Goal: Transaction & Acquisition: Purchase product/service

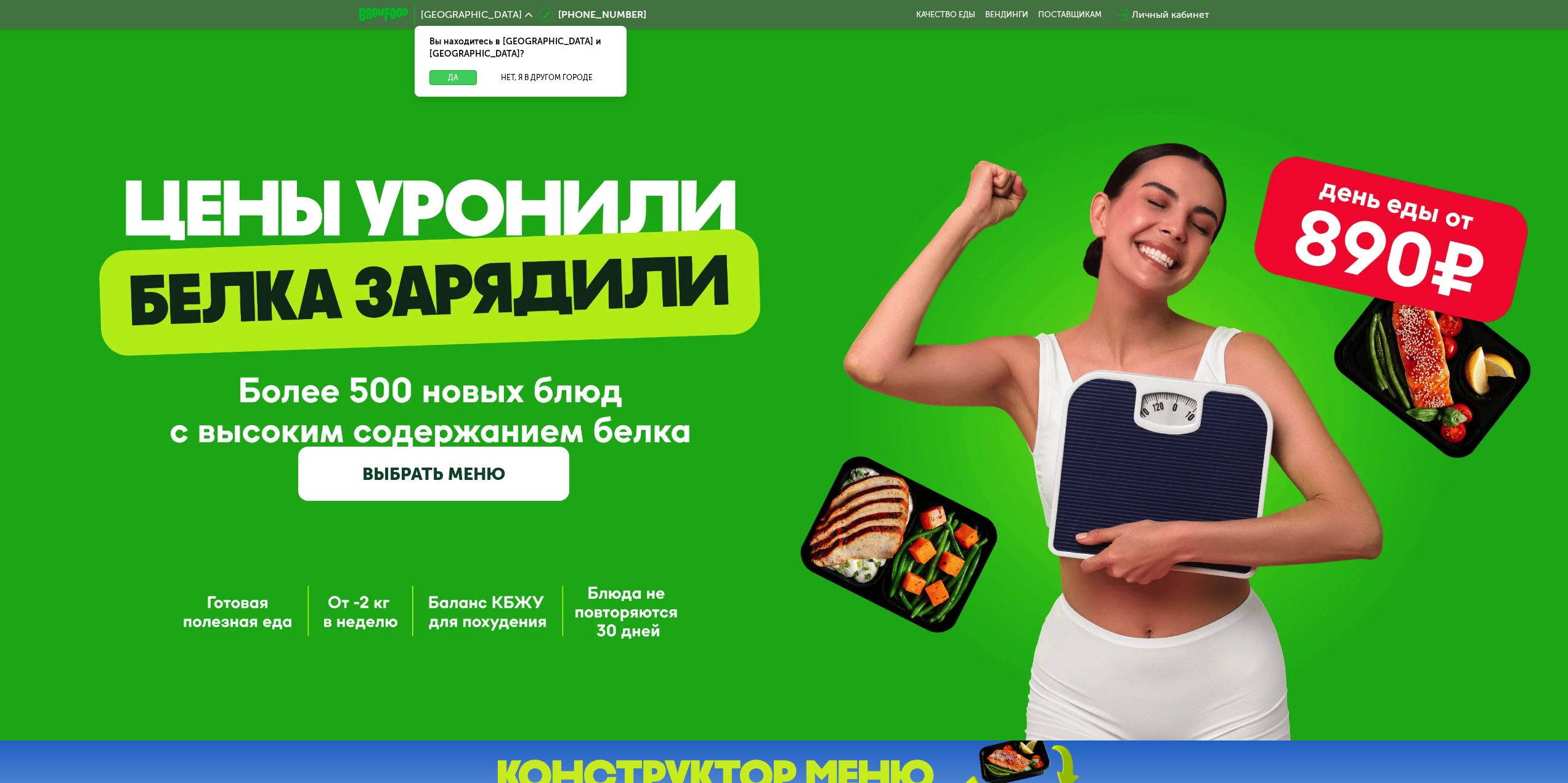
click at [442, 70] on button "Да" at bounding box center [452, 77] width 47 height 15
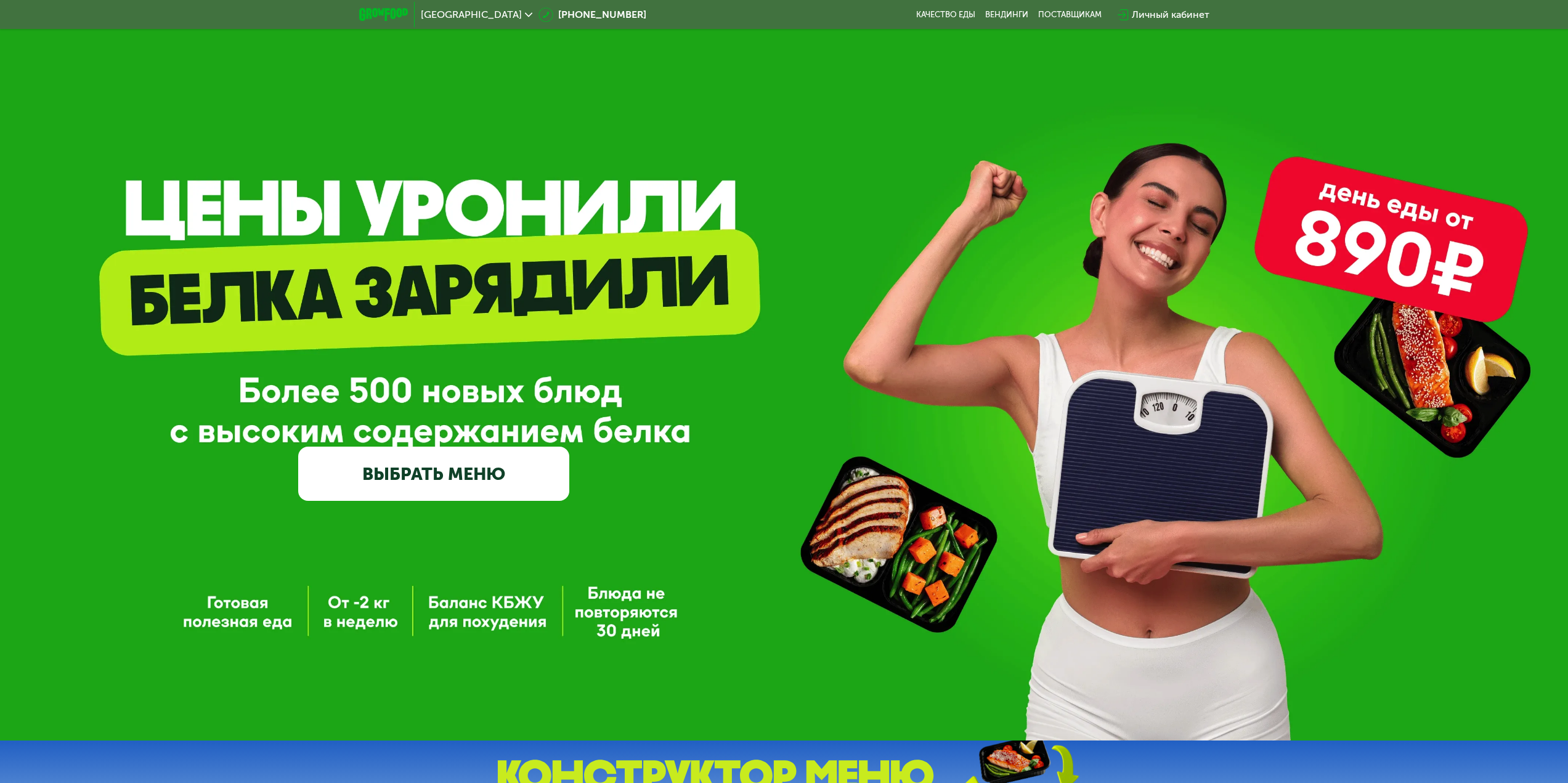
click at [477, 473] on link "ВЫБРАТЬ МЕНЮ" at bounding box center [434, 473] width 271 height 54
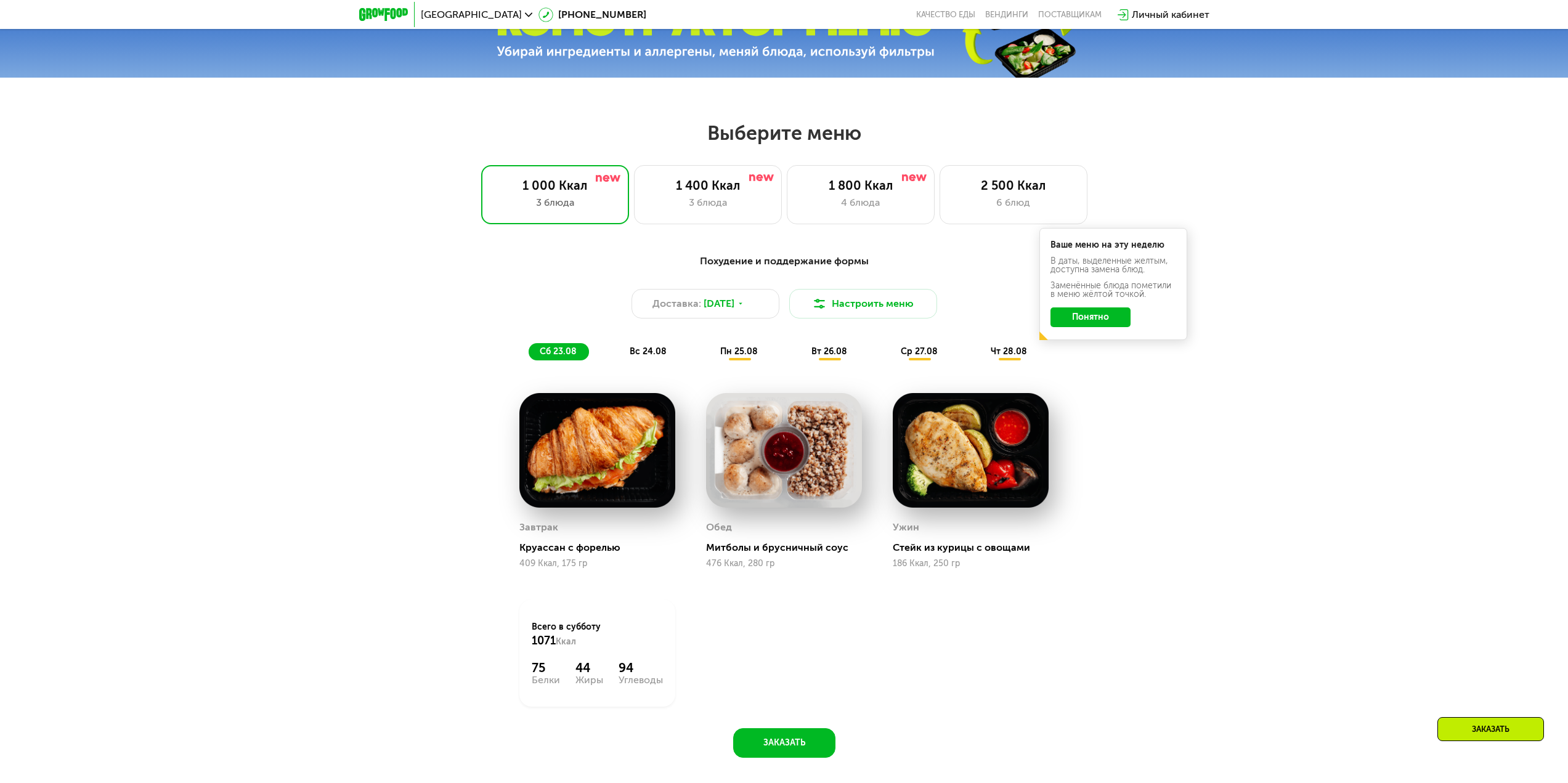
scroll to position [666, 0]
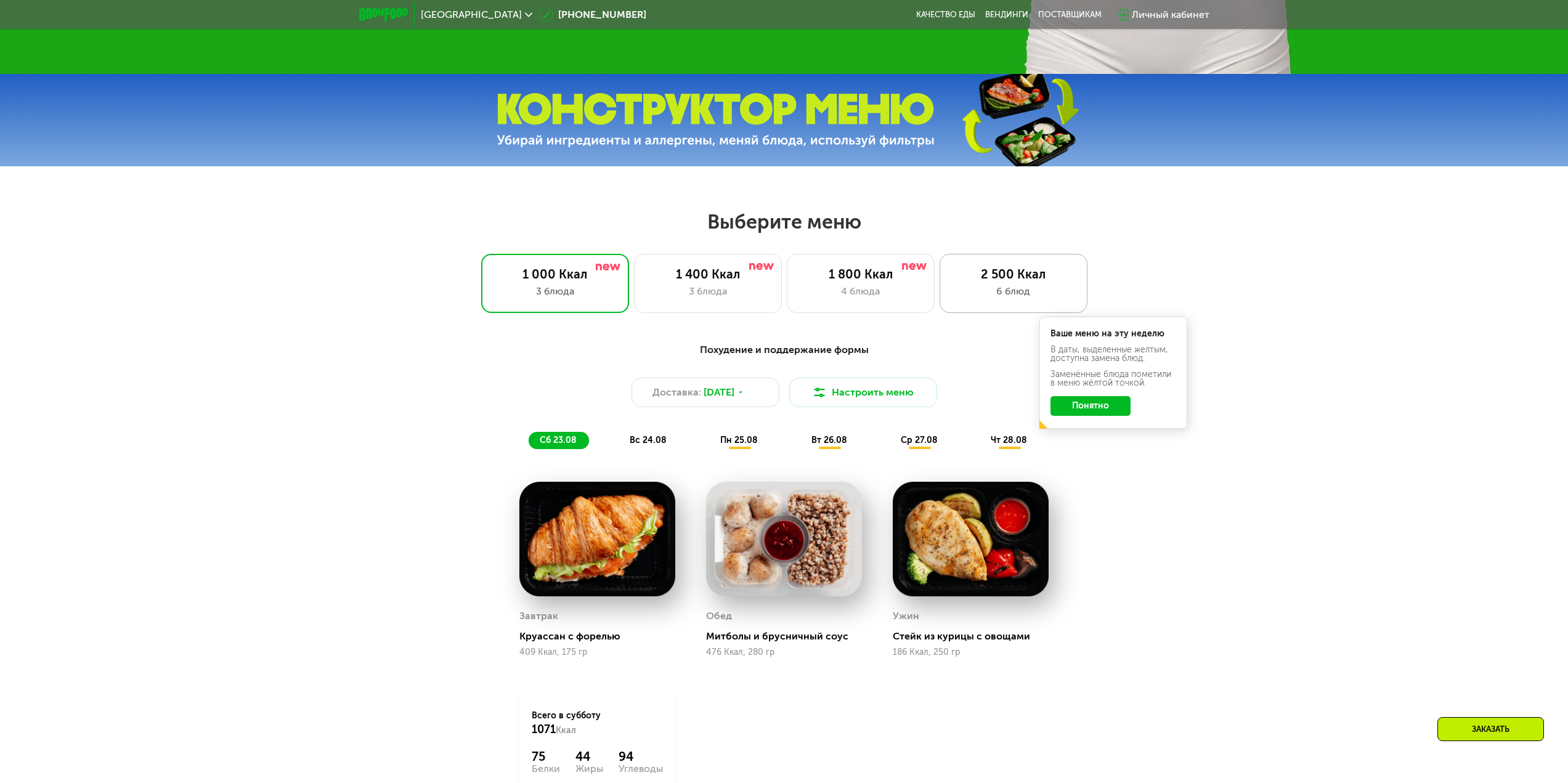
click at [1017, 291] on div "6 блюд" at bounding box center [1014, 291] width 122 height 15
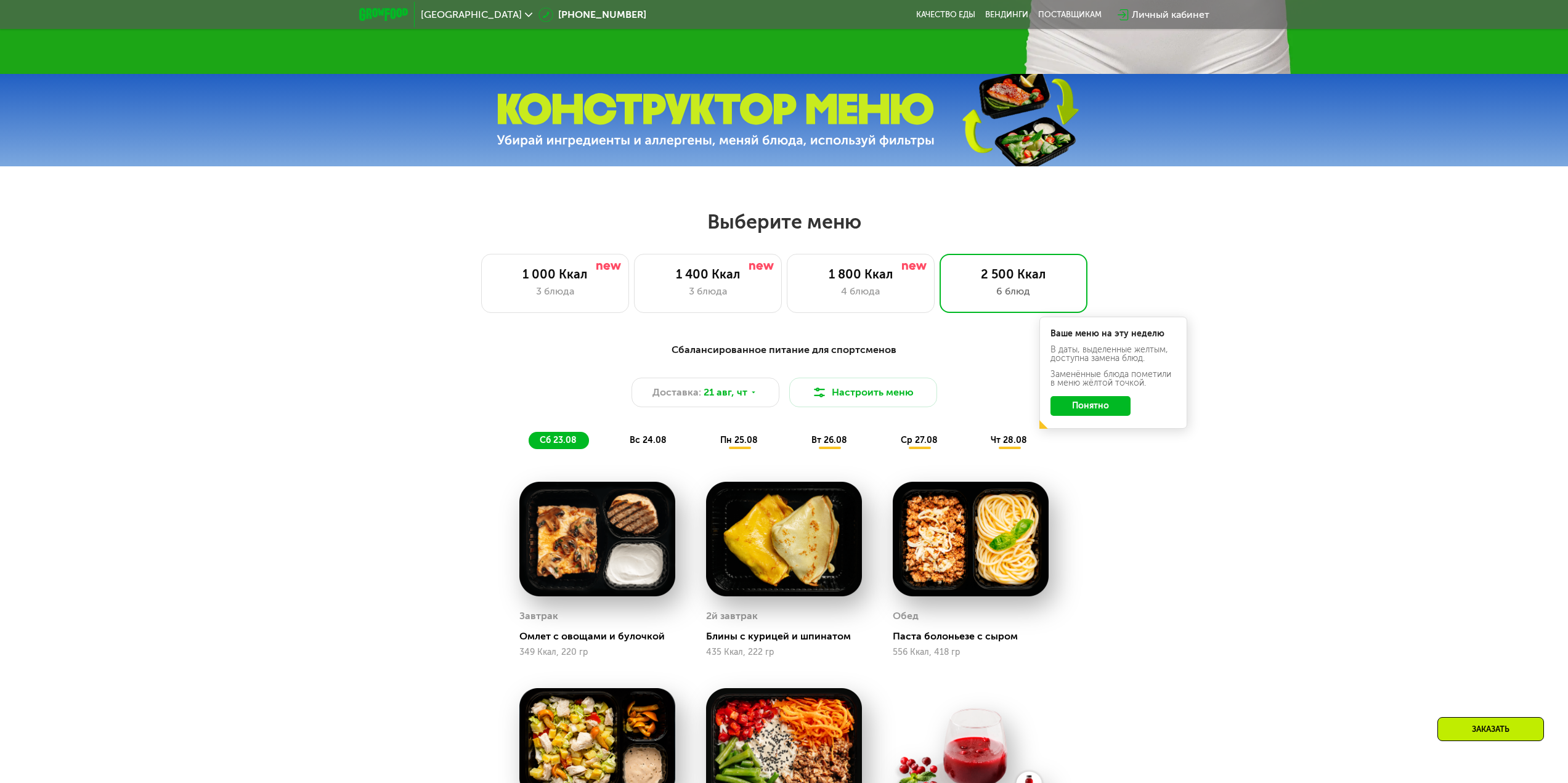
click at [1086, 407] on button "Понятно" at bounding box center [1091, 406] width 80 height 20
click at [913, 392] on button "Настроить меню" at bounding box center [863, 392] width 148 height 30
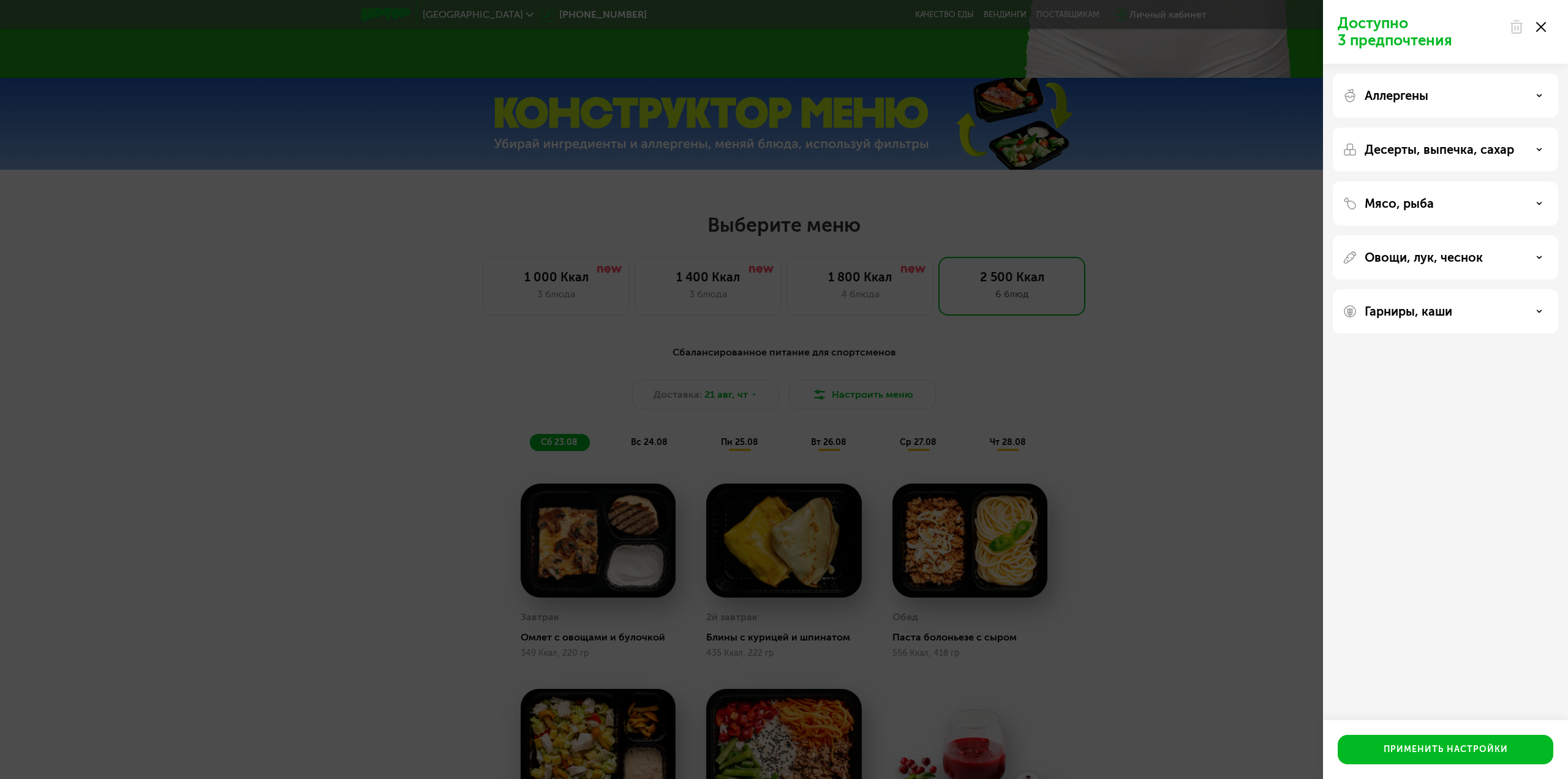
click at [1540, 22] on div at bounding box center [1527, 27] width 51 height 25
click at [1547, 32] on div at bounding box center [1527, 27] width 51 height 25
click at [1546, 30] on icon at bounding box center [1541, 27] width 10 height 10
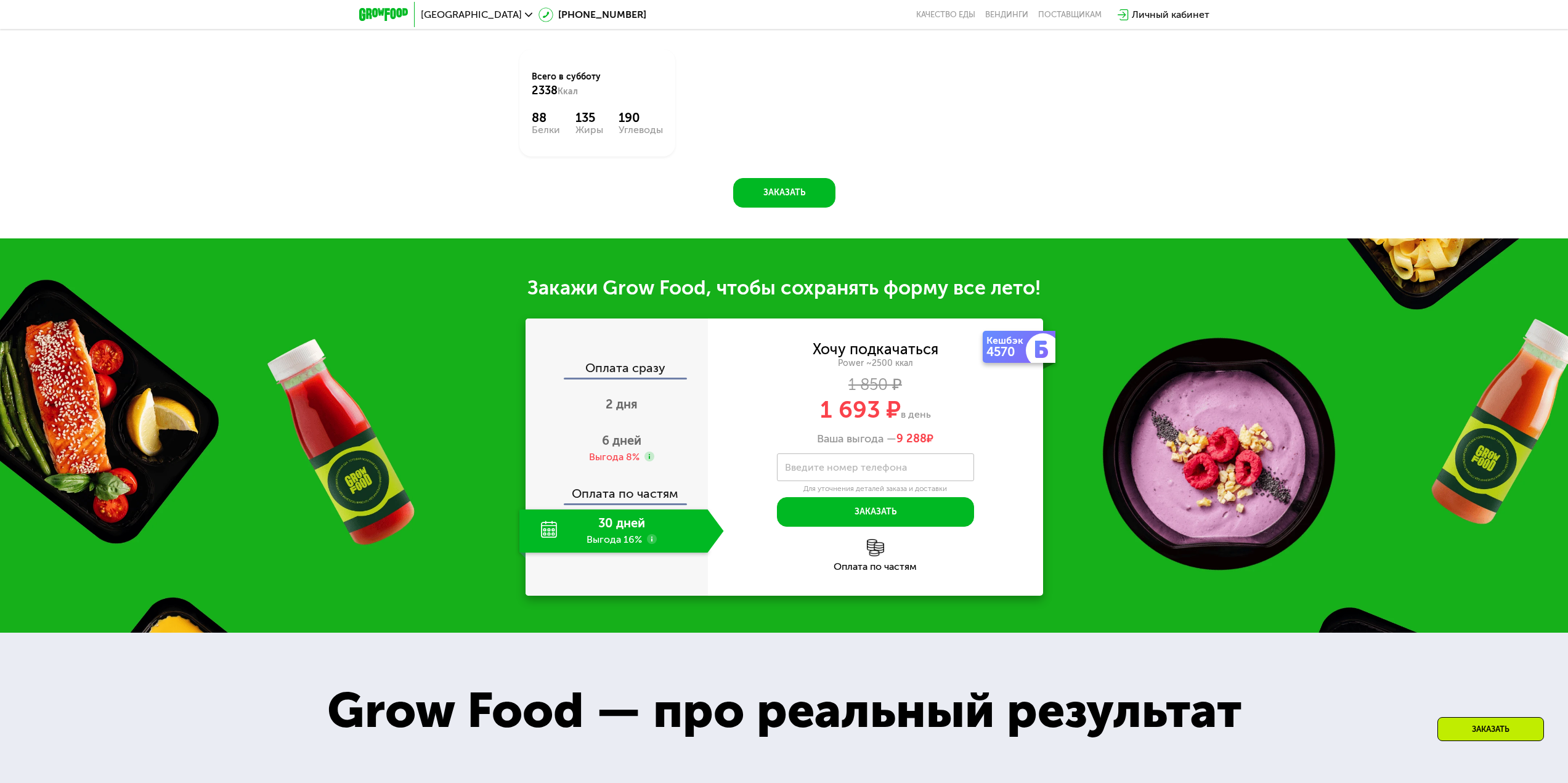
scroll to position [1529, 0]
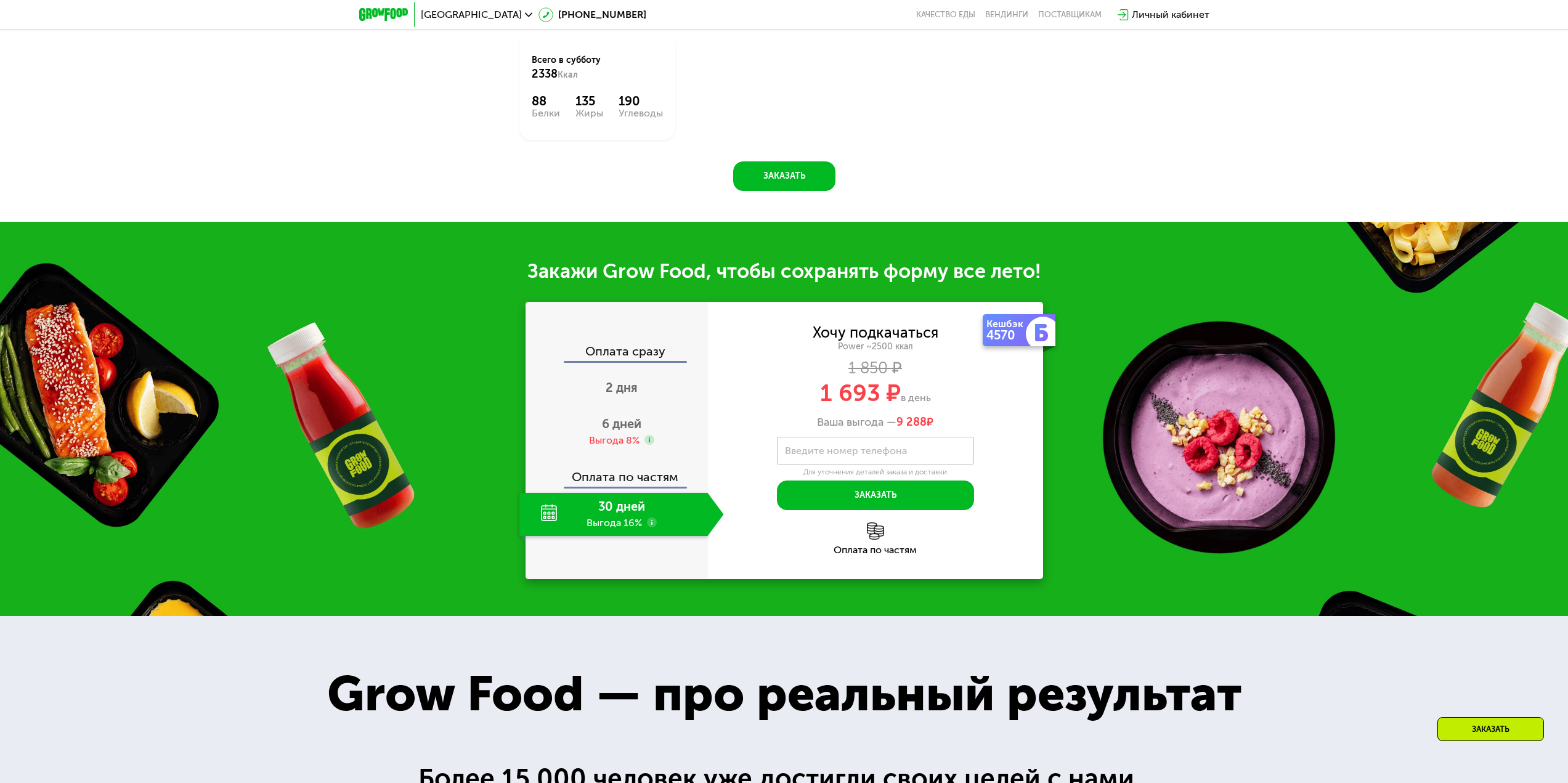
click at [649, 525] on use at bounding box center [652, 522] width 10 height 10
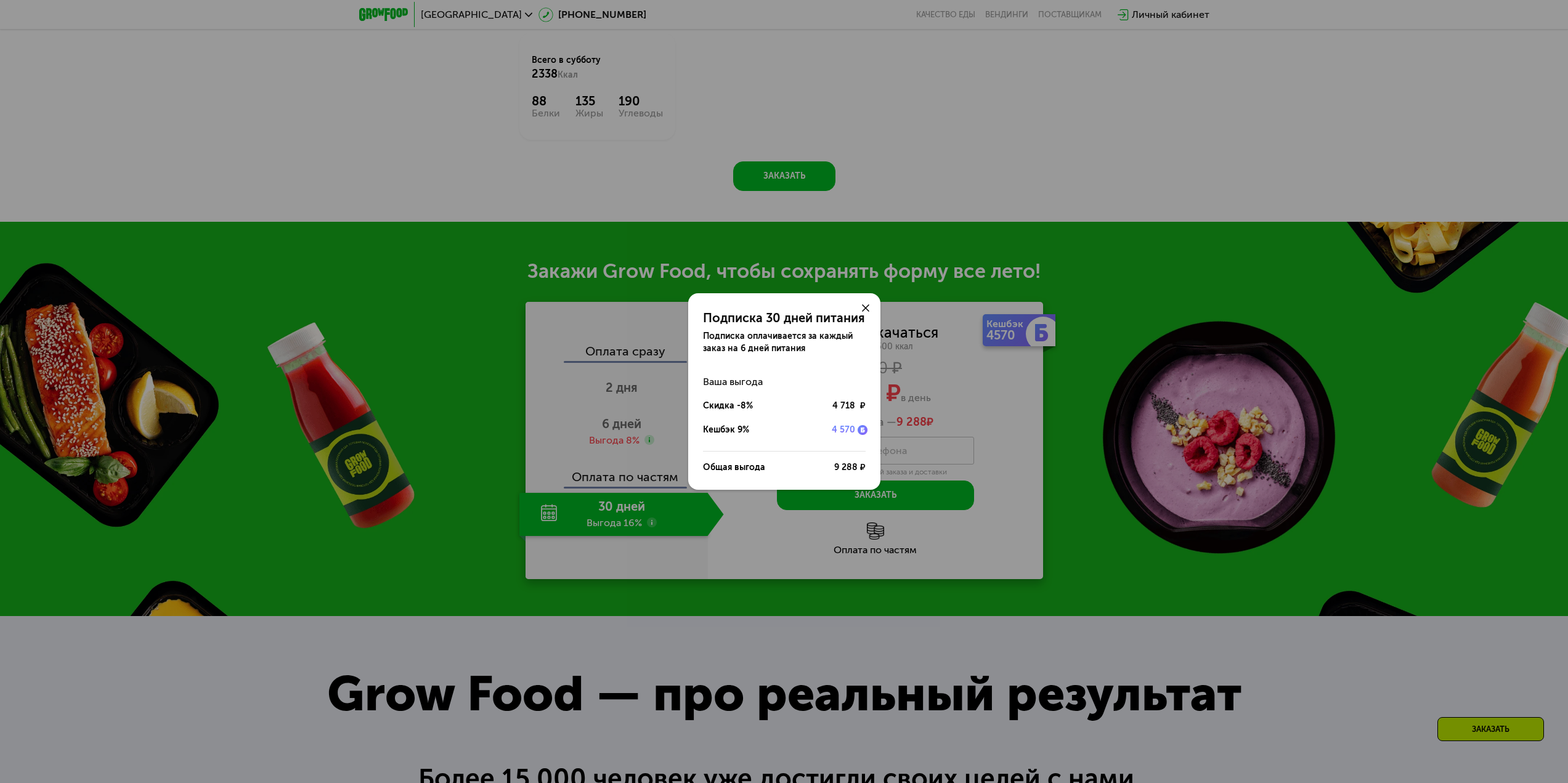
click at [867, 302] on div at bounding box center [866, 308] width 30 height 30
click at [858, 306] on div at bounding box center [866, 308] width 30 height 30
click at [862, 311] on use at bounding box center [866, 308] width 7 height 7
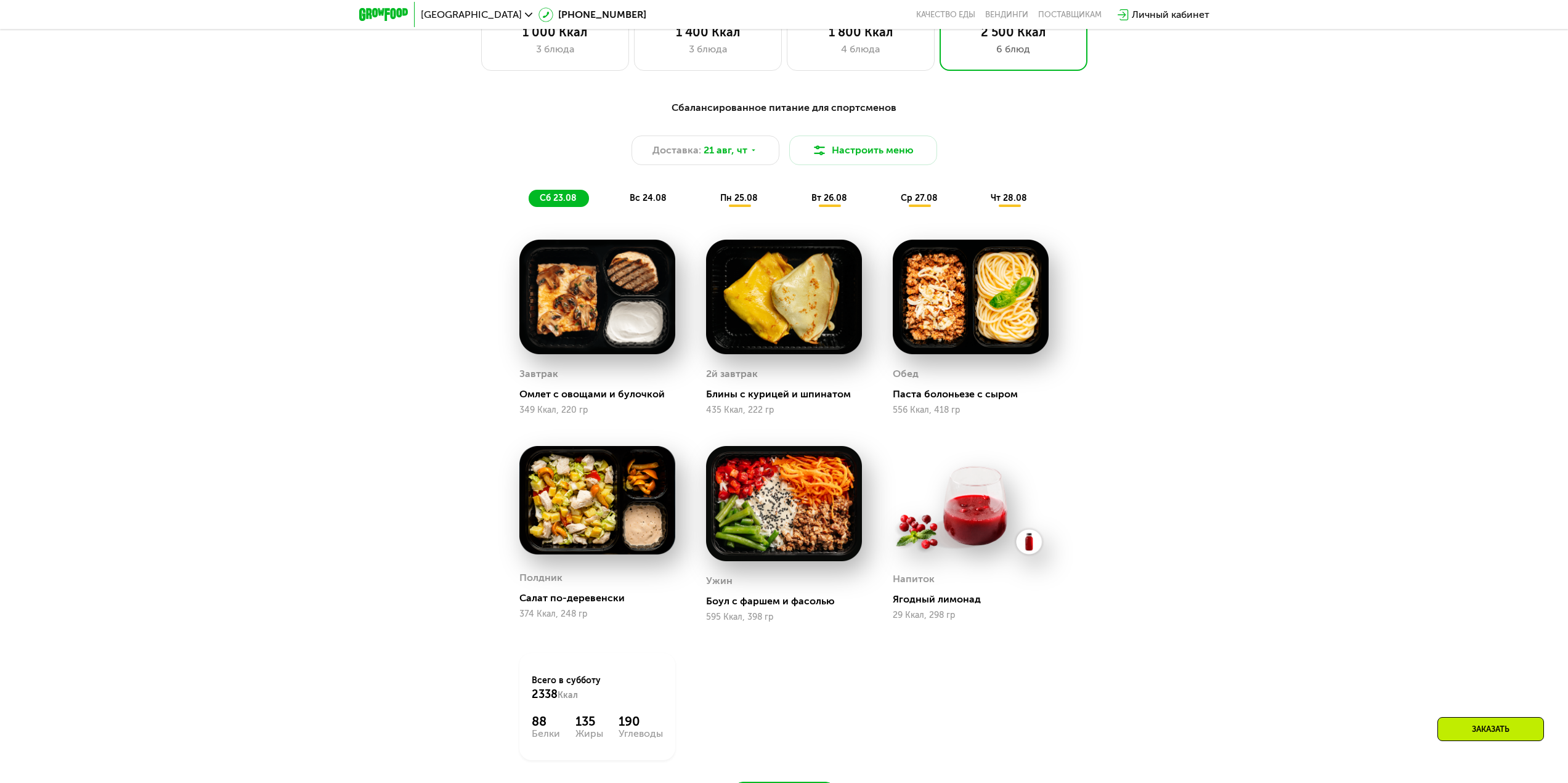
scroll to position [0, 0]
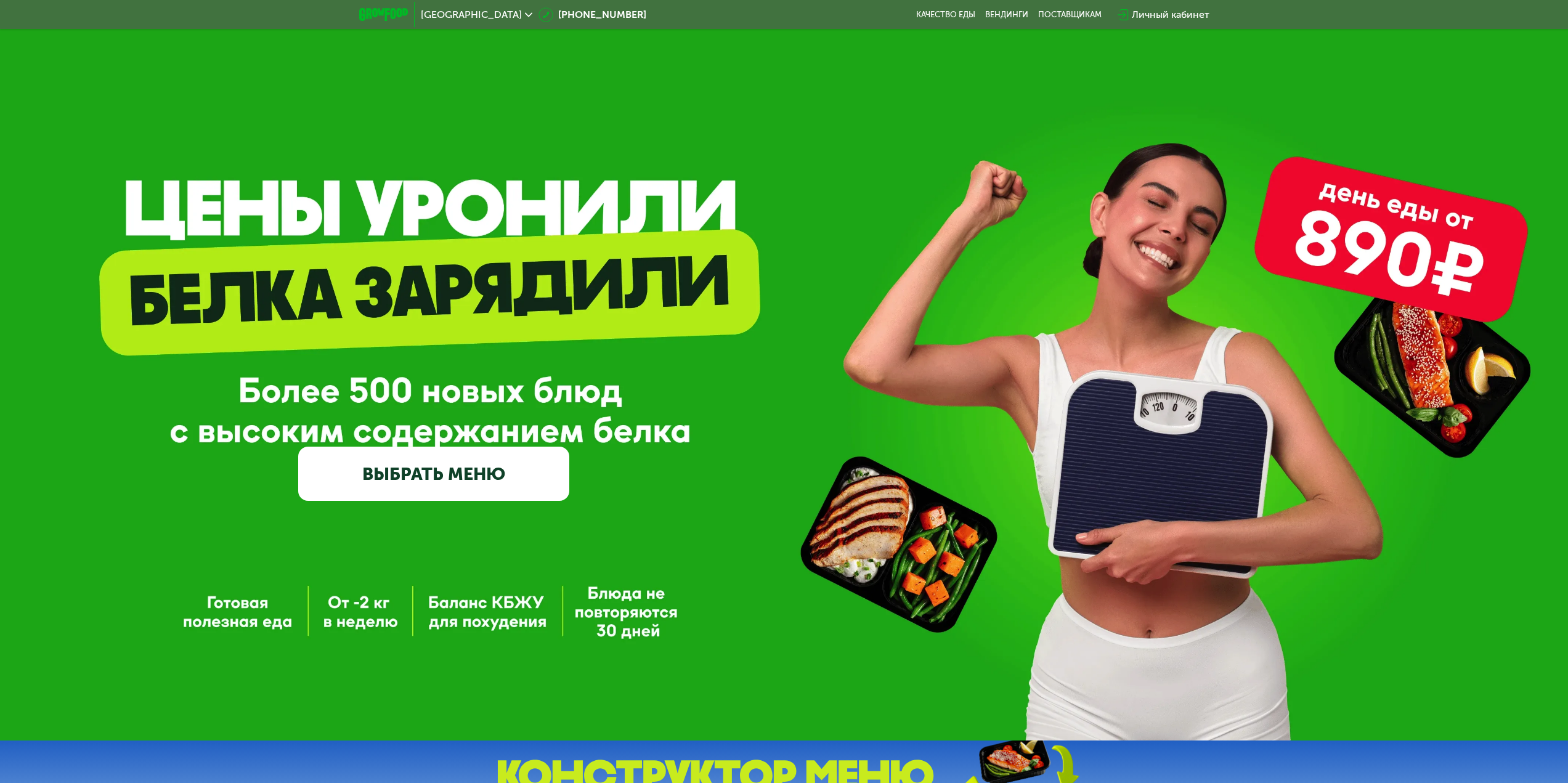
click at [487, 501] on link "ВЫБРАТЬ МЕНЮ" at bounding box center [434, 473] width 271 height 54
click at [499, 481] on link "ВЫБРАТЬ МЕНЮ" at bounding box center [434, 473] width 271 height 54
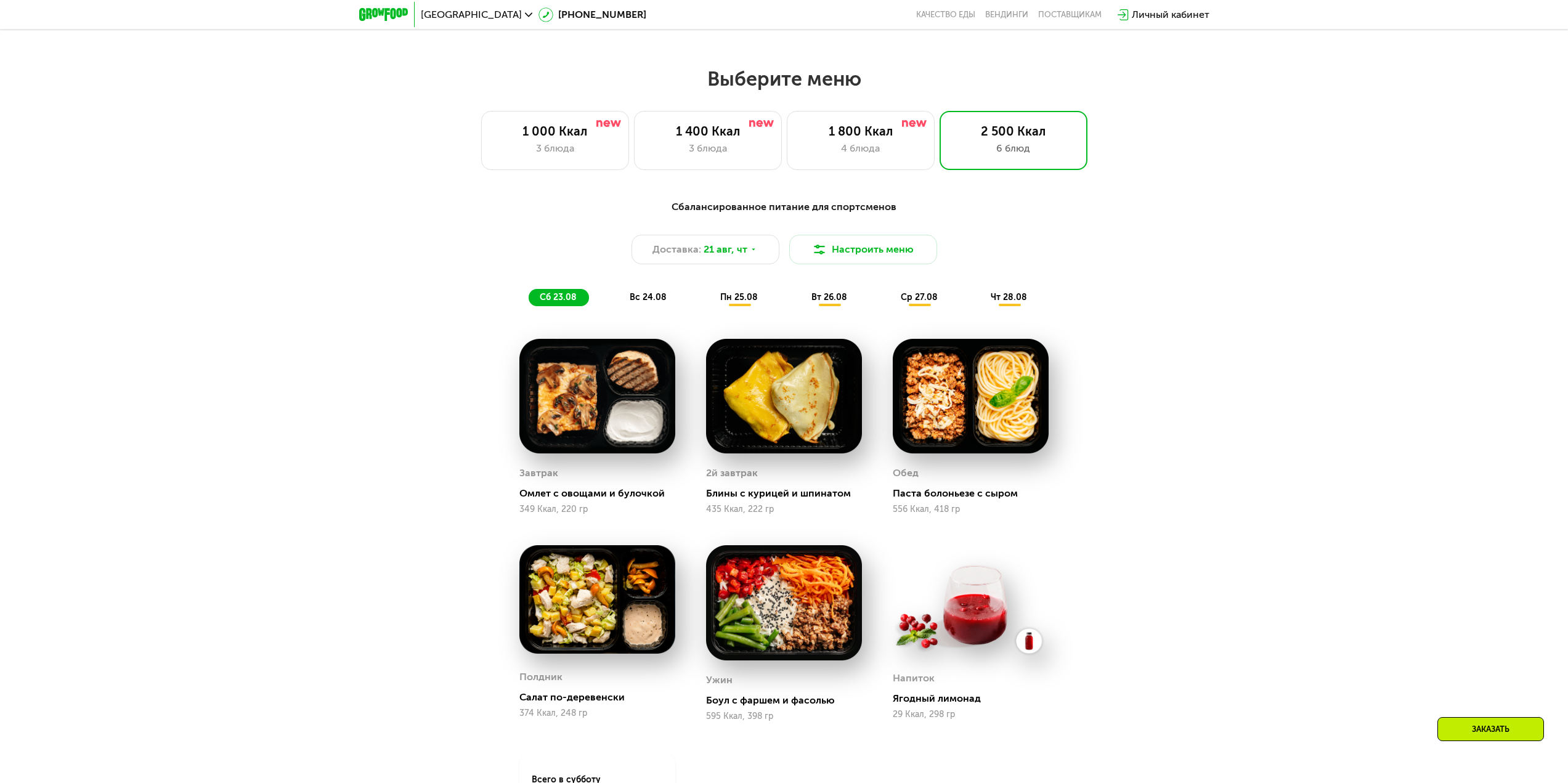
scroll to position [851, 0]
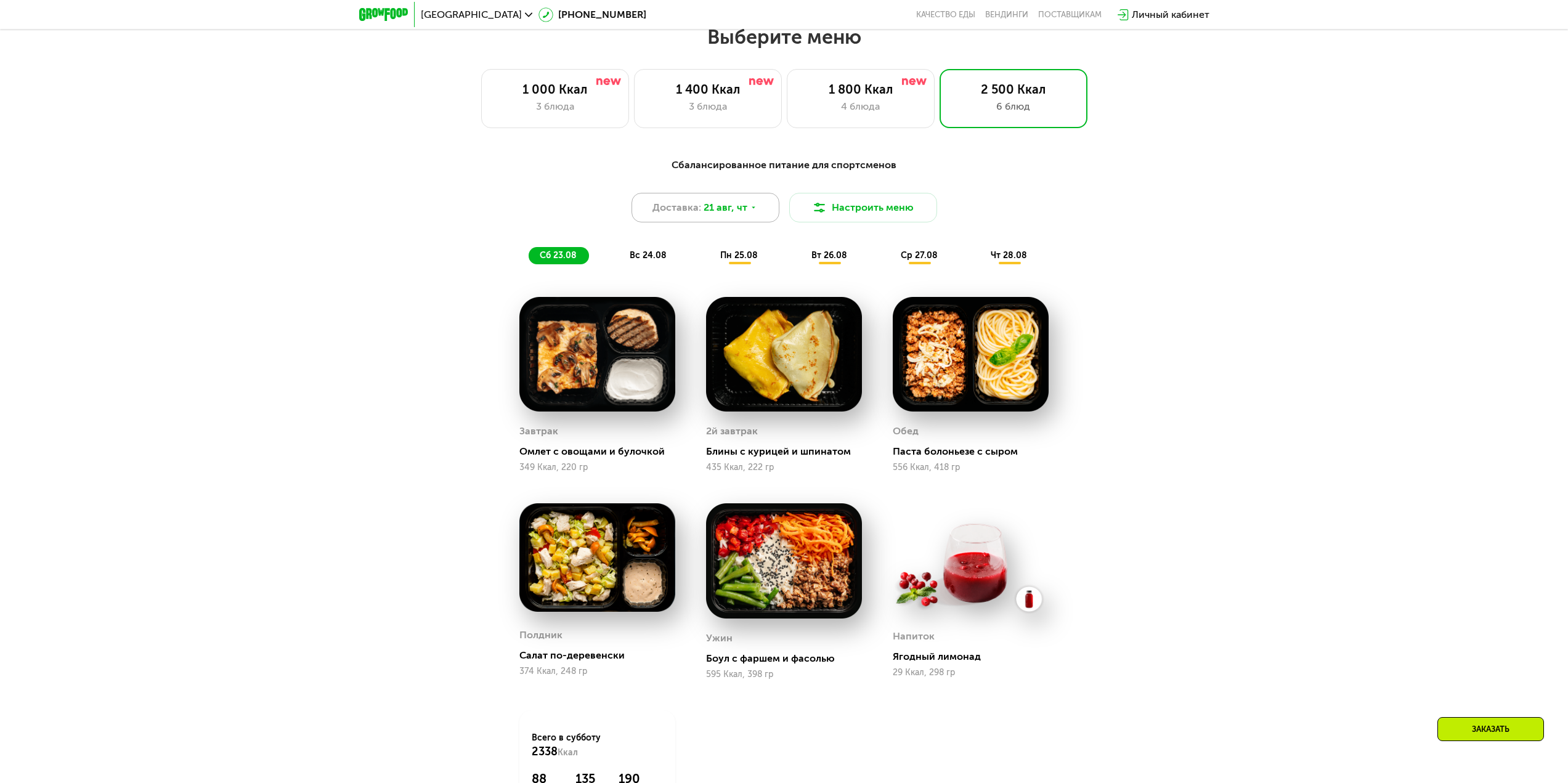
click at [748, 205] on div "Доставка: [DATE]" at bounding box center [705, 208] width 148 height 30
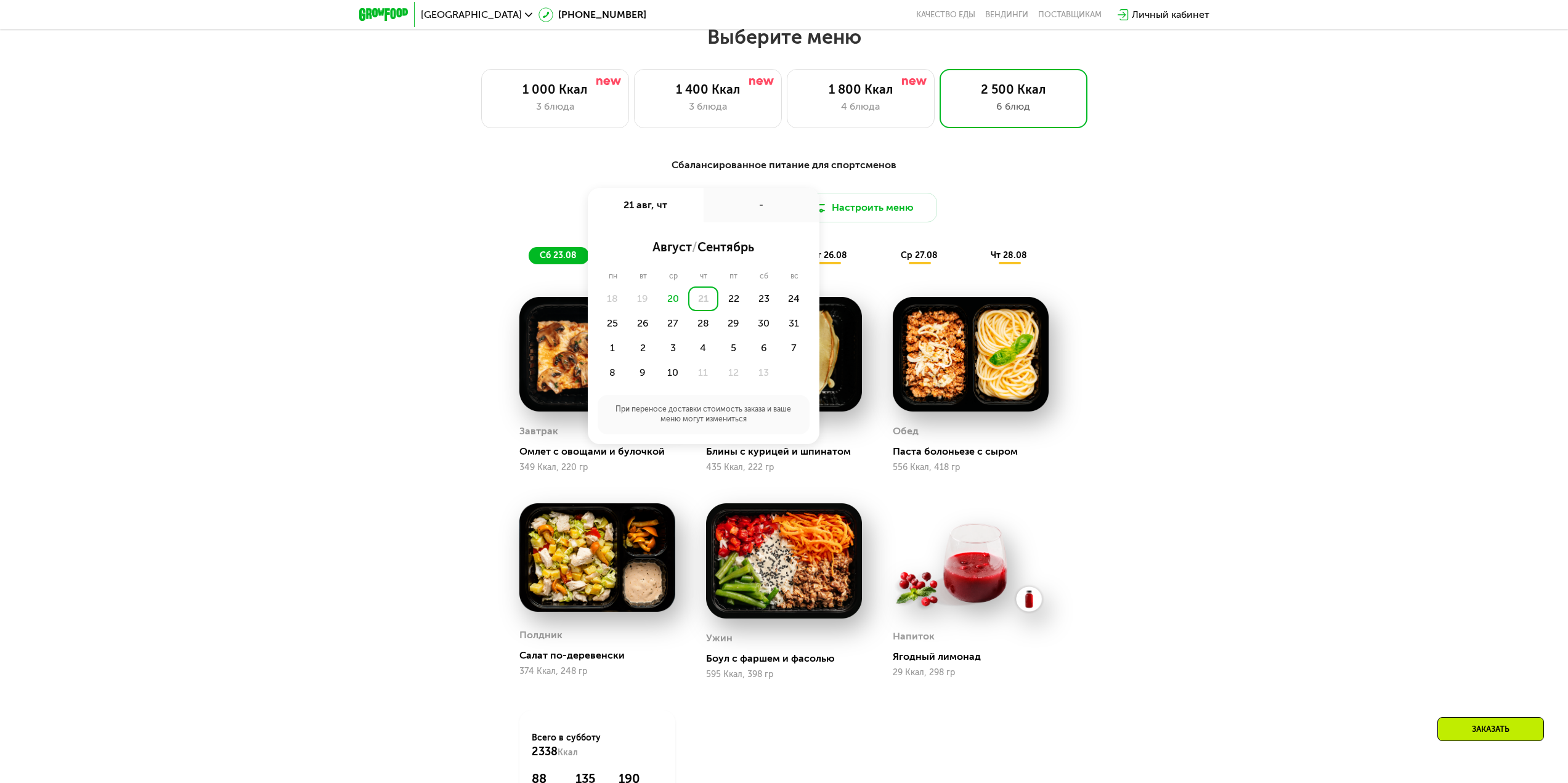
click at [1065, 201] on div "Доставка: [DATE] авг, чт - август / сентябрь пн вт ср чт пт сб вс 18 19 20 21 2…" at bounding box center [784, 208] width 729 height 30
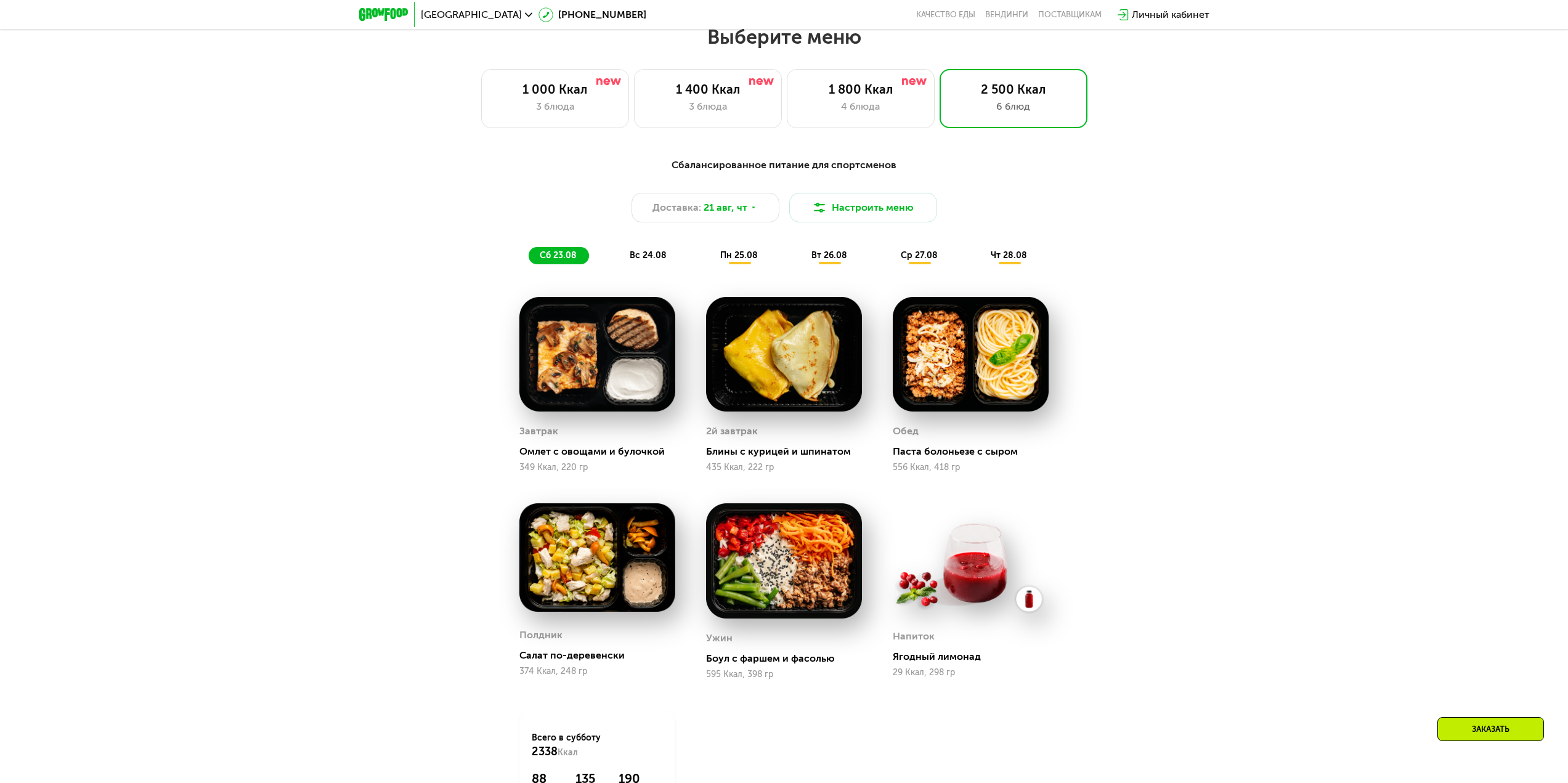
click at [655, 250] on div "Сбалансированное питание для спортсменов Доставка: [DATE] Настроить меню сб 23.…" at bounding box center [784, 211] width 729 height 106
click at [709, 253] on div "вс 24.08" at bounding box center [740, 256] width 61 height 17
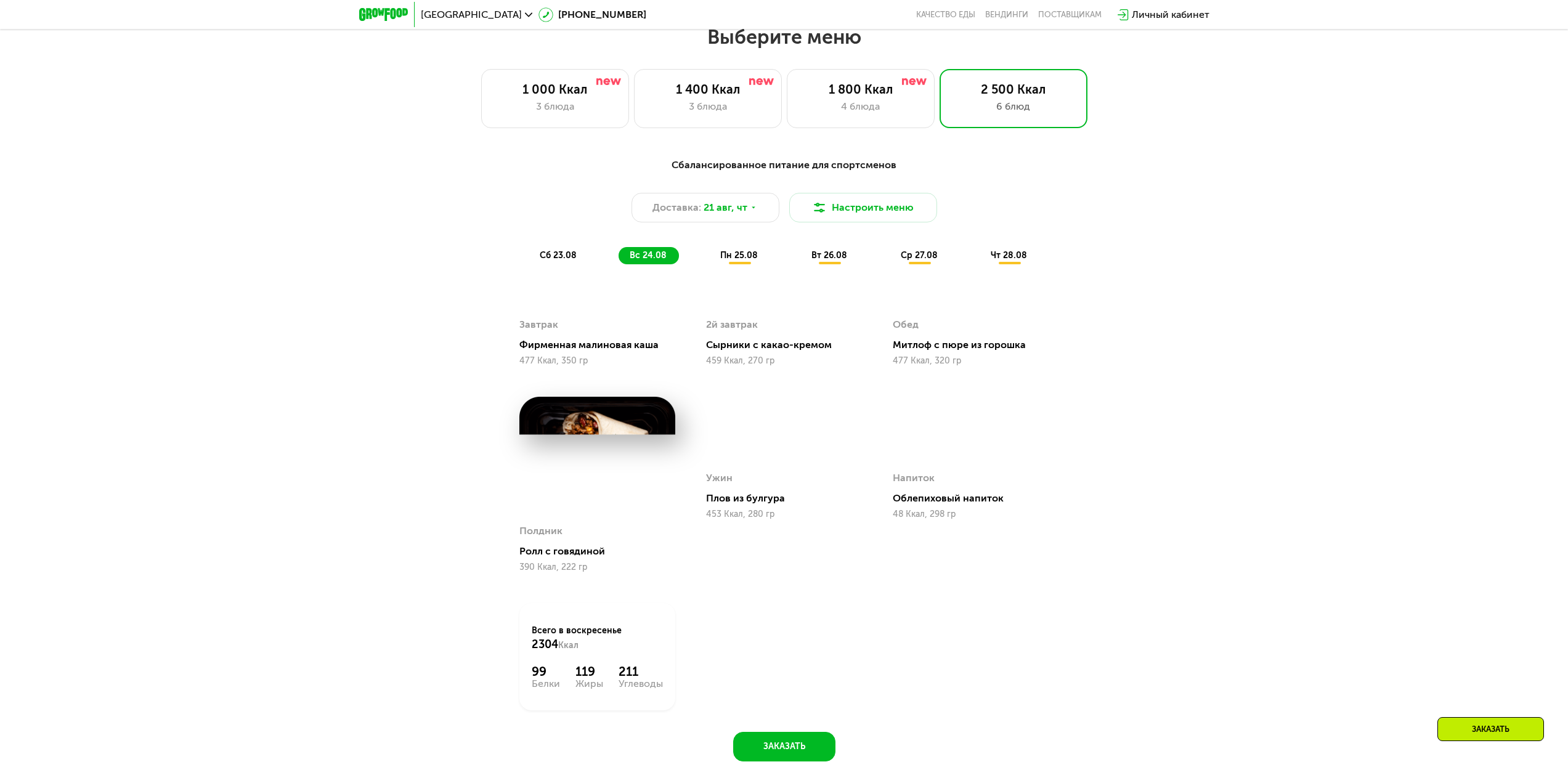
click at [753, 261] on span "пн 25.08" at bounding box center [740, 255] width 38 height 10
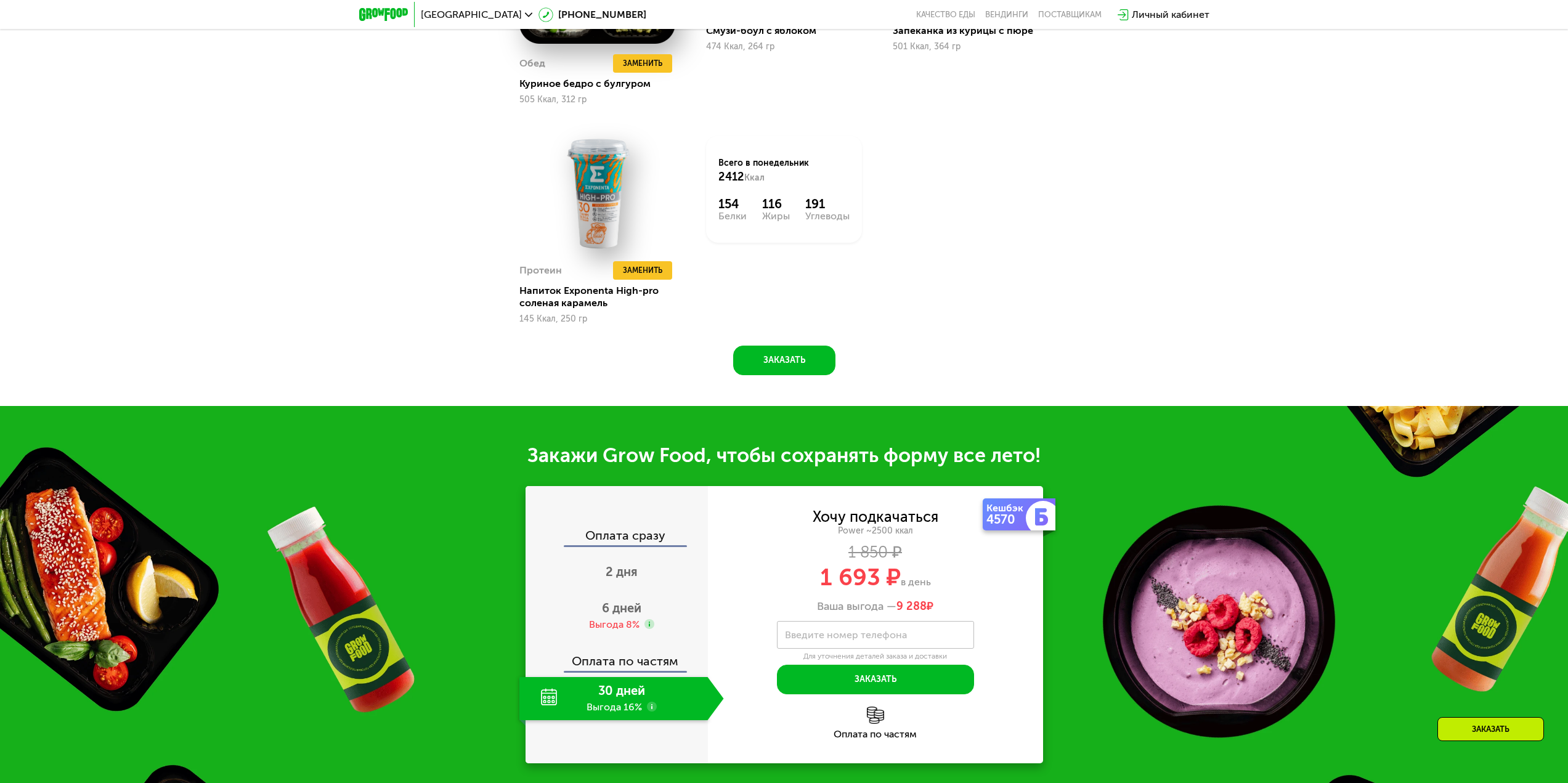
scroll to position [1529, 0]
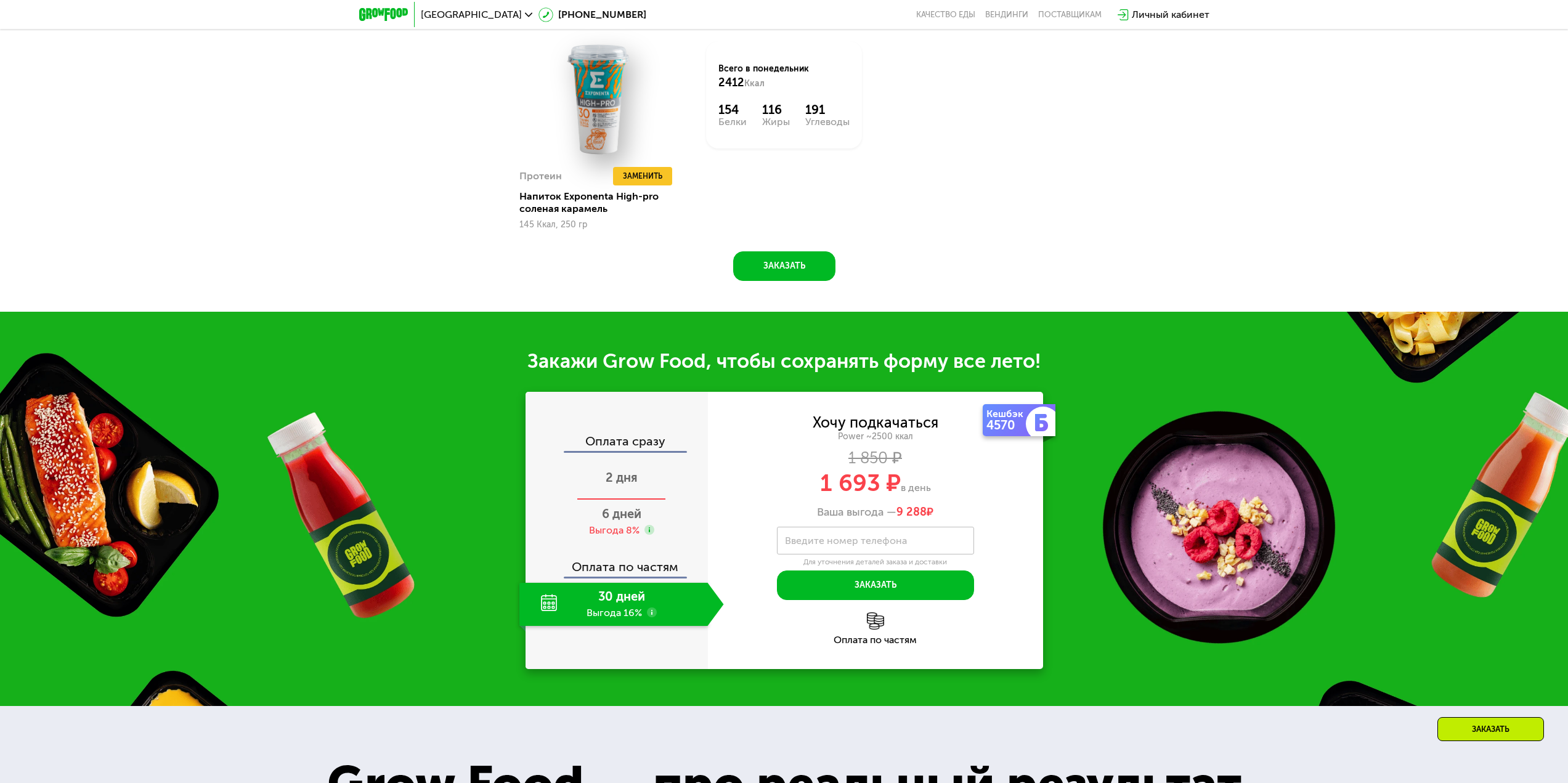
click at [630, 480] on span "2 дня" at bounding box center [622, 477] width 32 height 15
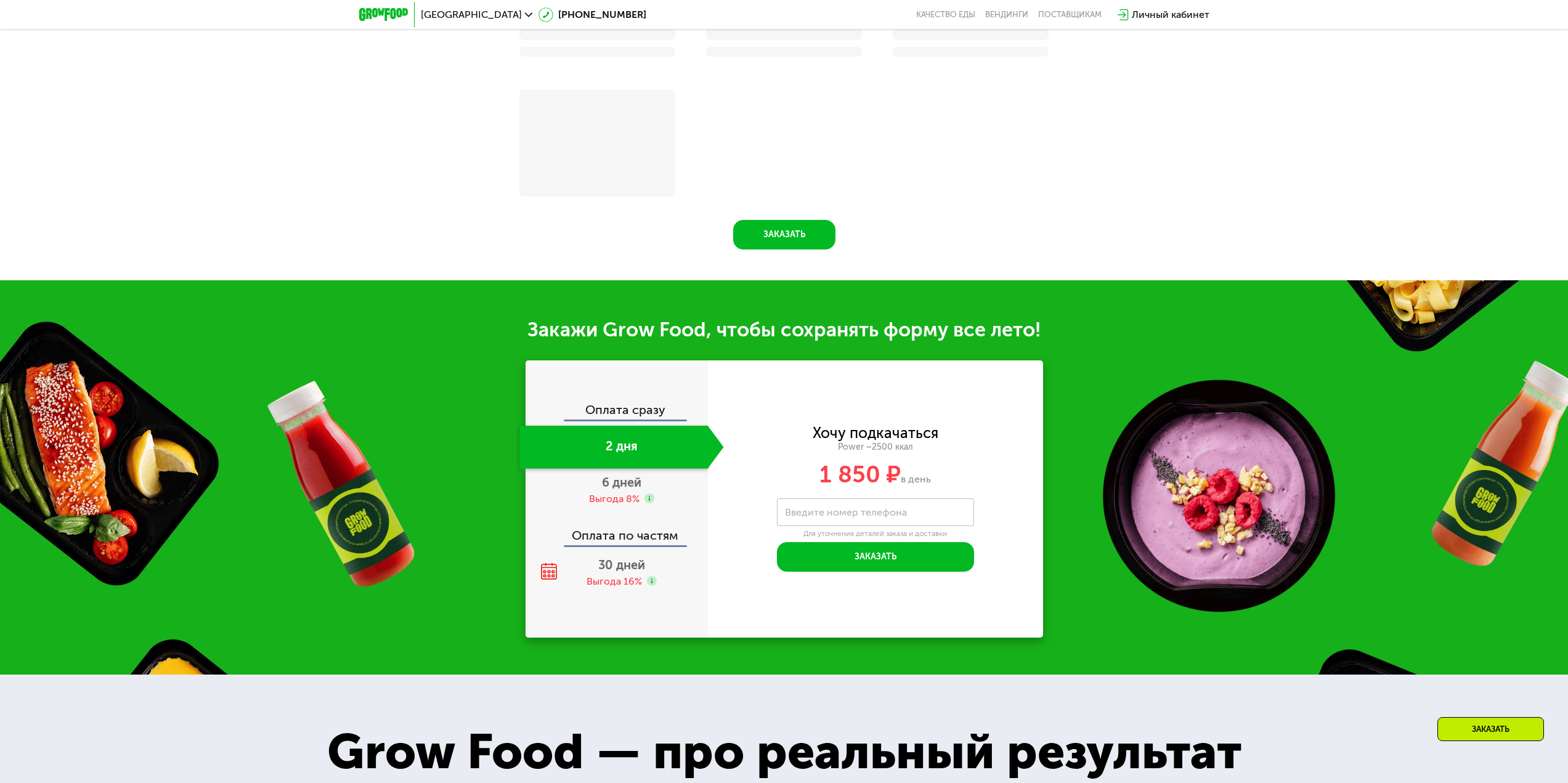
scroll to position [1498, 0]
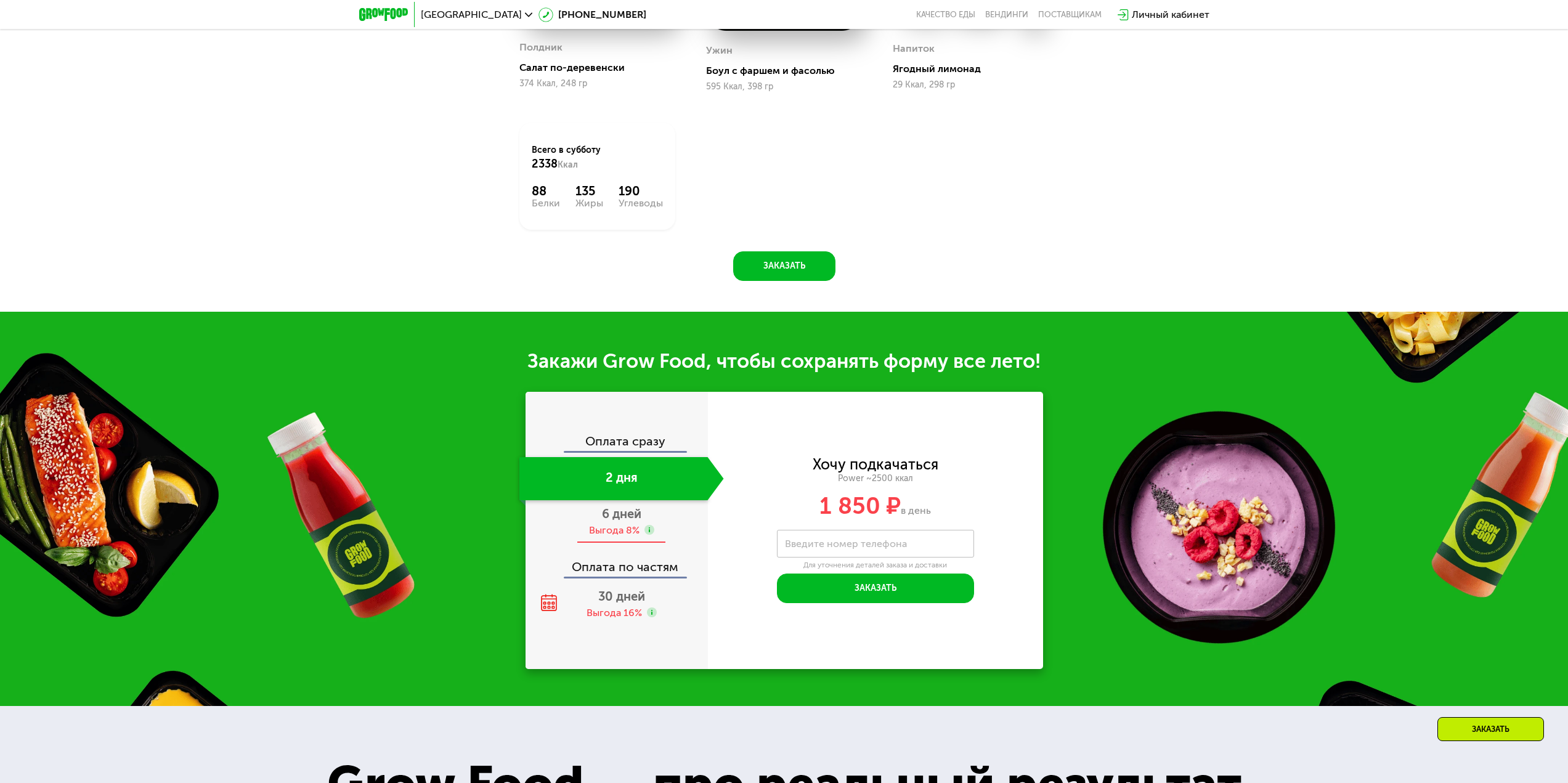
click at [635, 522] on span "6 дней" at bounding box center [622, 514] width 39 height 15
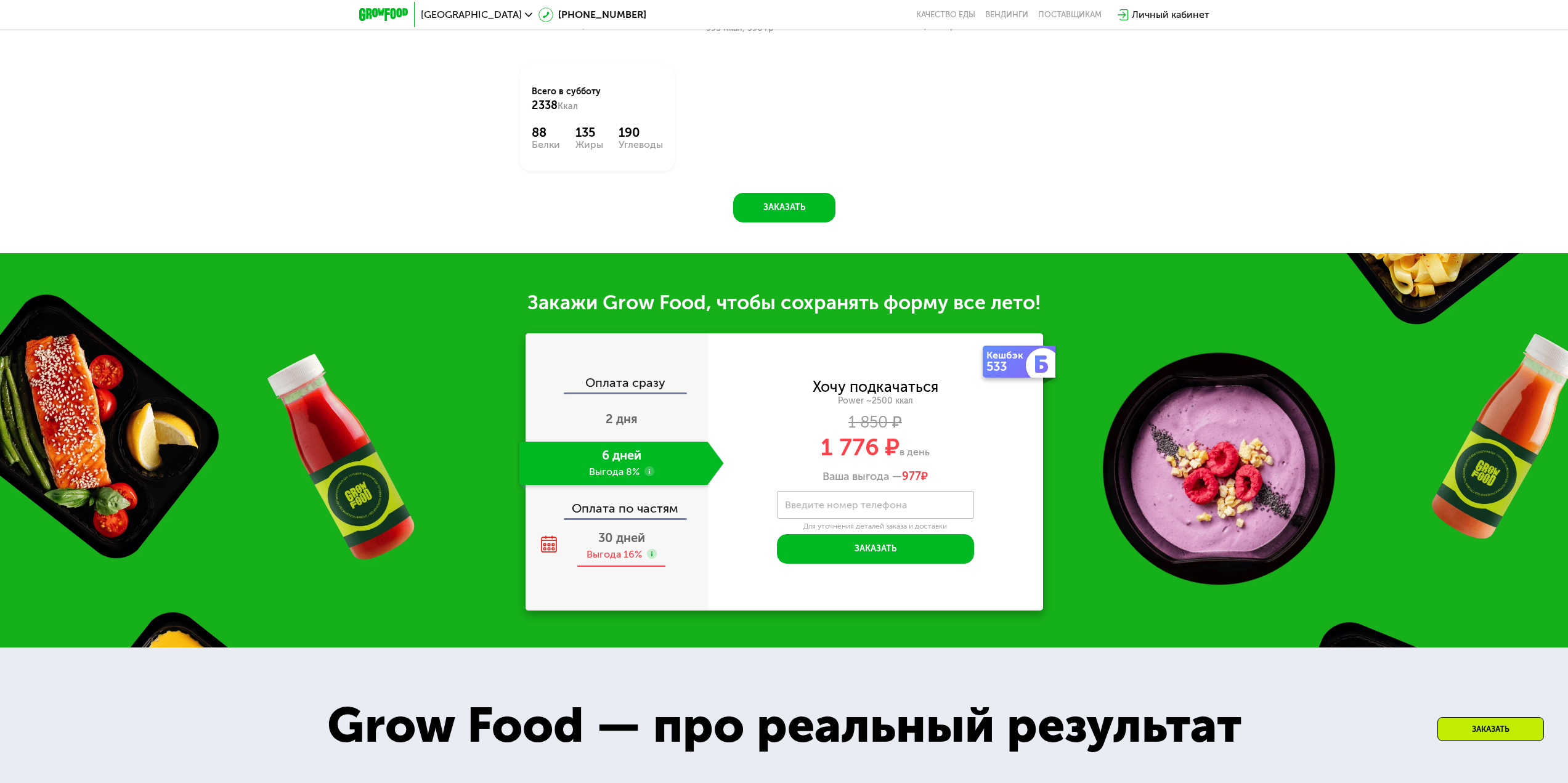
scroll to position [1439, 0]
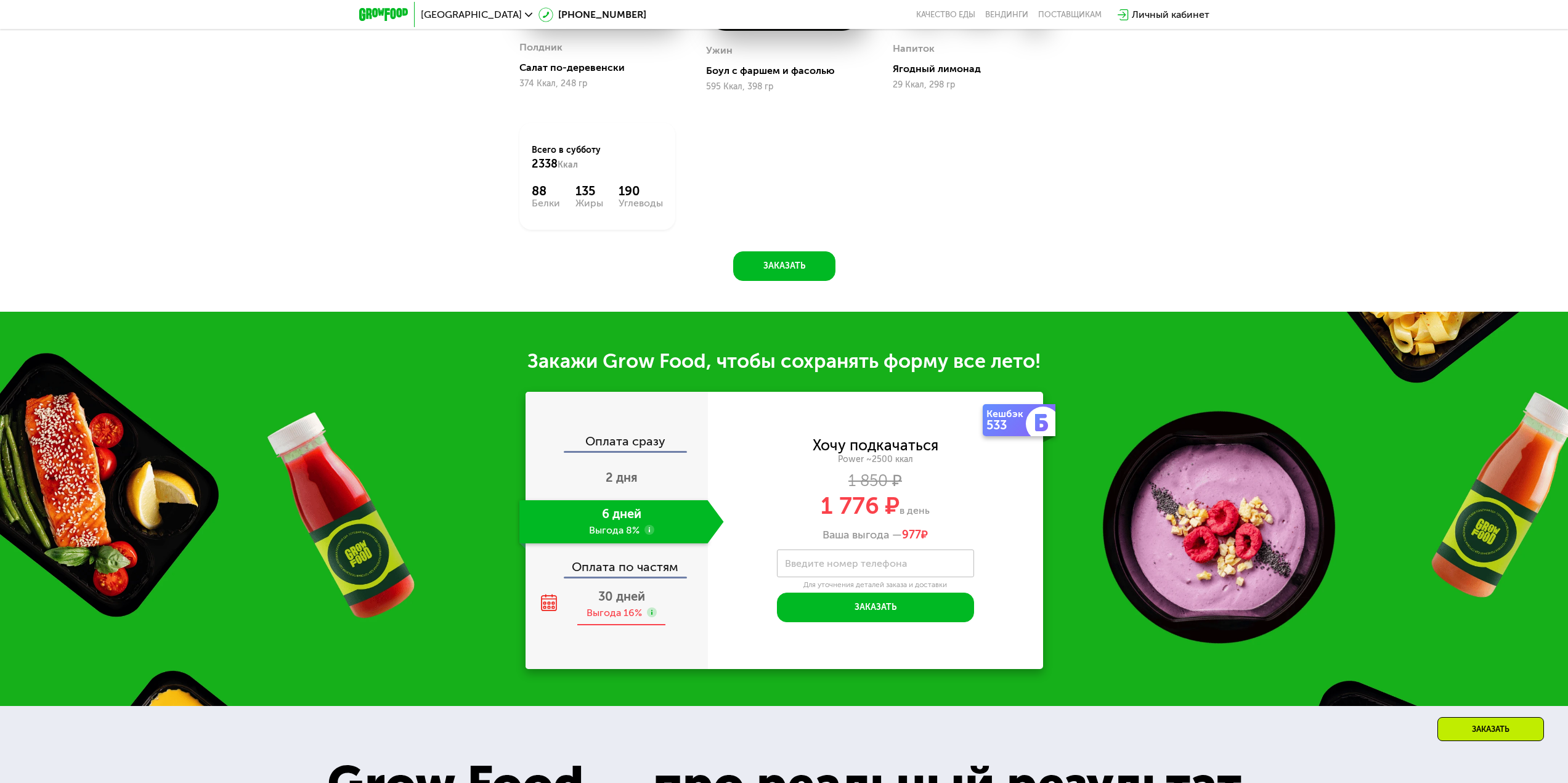
click at [624, 615] on div "Выгода 16%" at bounding box center [614, 613] width 55 height 14
